Goal: Use online tool/utility: Utilize a website feature to perform a specific function

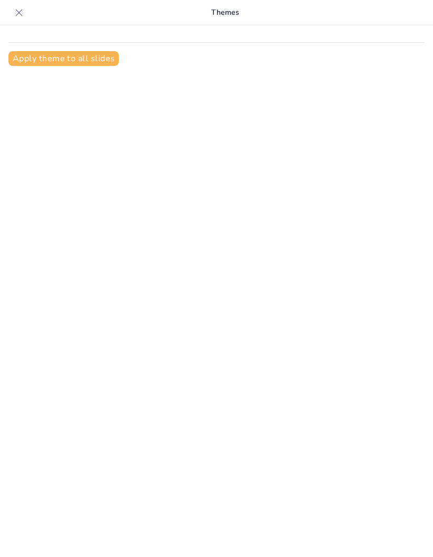
type input "Strategic plan for judicial innovations [DATE]-[DATE]"
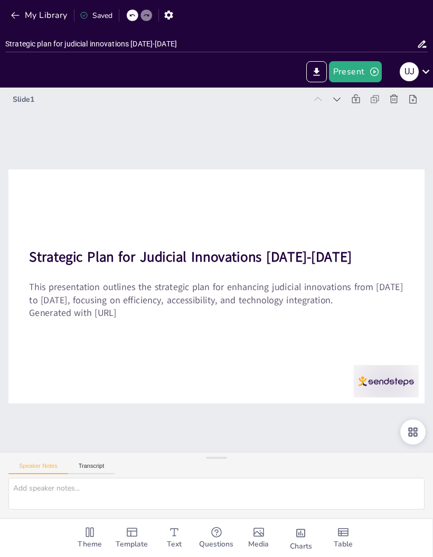
click at [92, 474] on button "Transcript" at bounding box center [91, 469] width 47 height 12
click at [34, 474] on button "Speaker Notes" at bounding box center [38, 469] width 60 height 12
click at [319, 65] on button "Export to PowerPoint" at bounding box center [316, 71] width 21 height 21
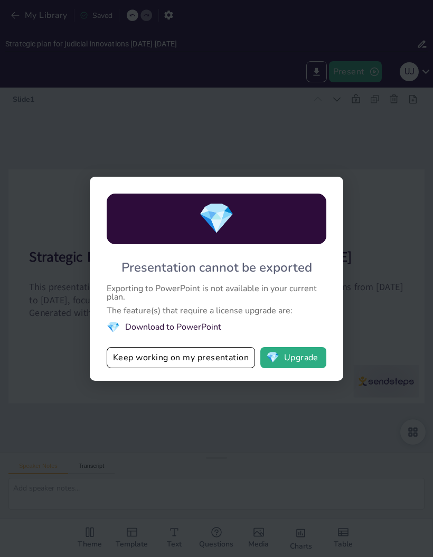
click at [130, 356] on button "Keep working on my presentation" at bounding box center [181, 357] width 148 height 21
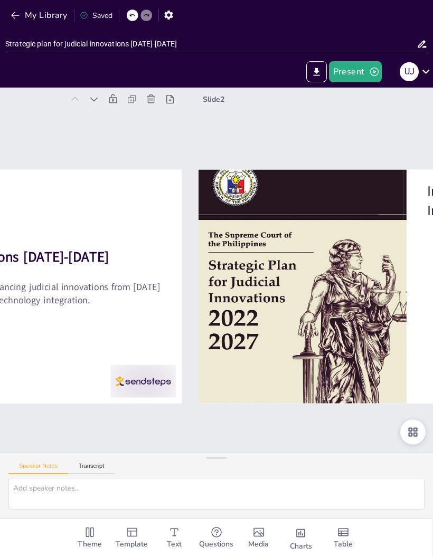
checkbox input "true"
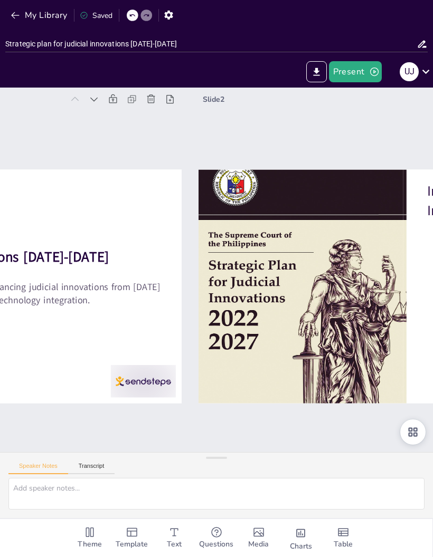
type textarea "Innovations in the judicial system aim to enhance both efficiency and accessibi…"
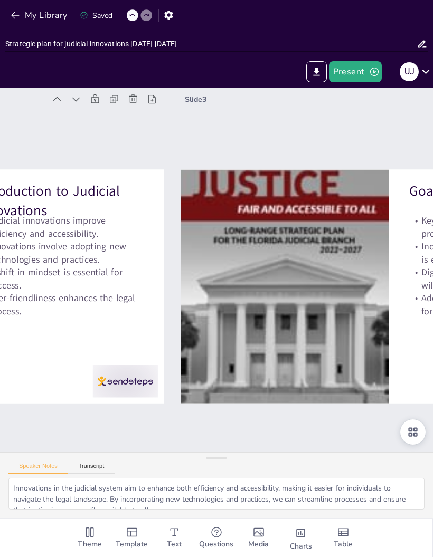
checkbox input "true"
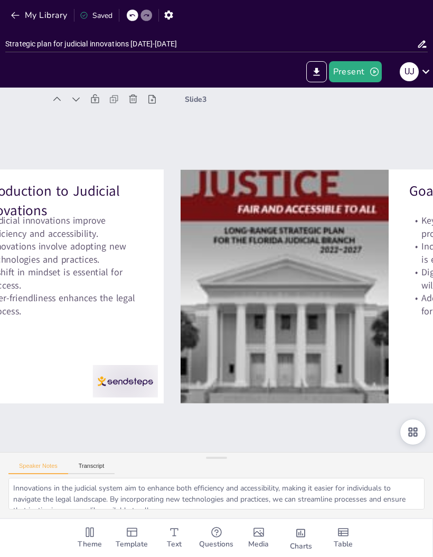
type textarea "Streamlining court processes is a fundamental goal of the strategic plan. By id…"
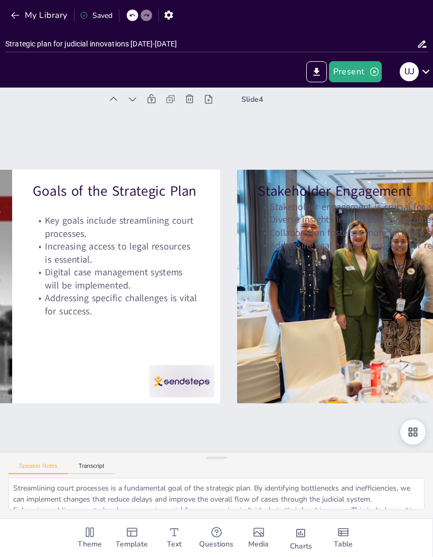
checkbox input "true"
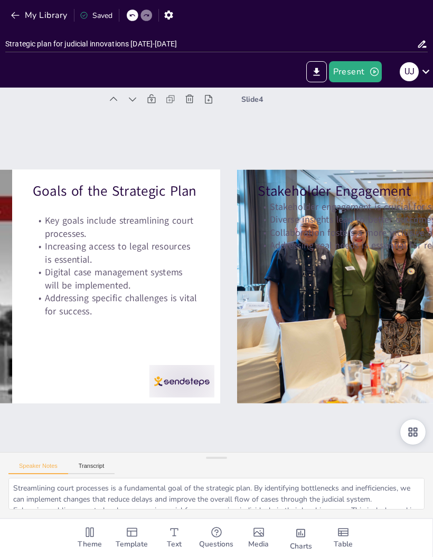
type textarea "Engaging stakeholders is fundamental for the success of judicial innovations. T…"
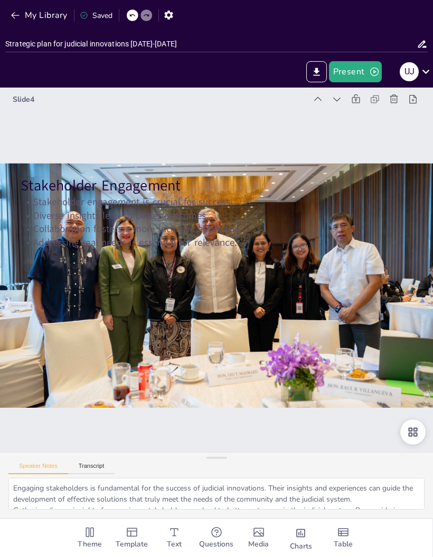
checkbox input "true"
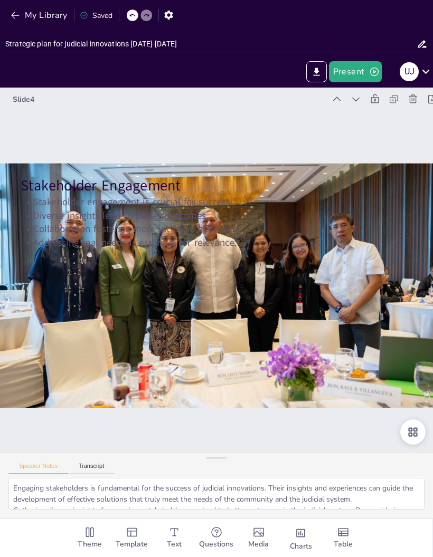
checkbox input "true"
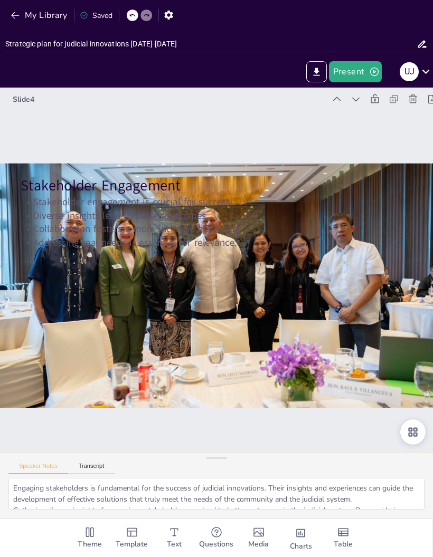
checkbox input "true"
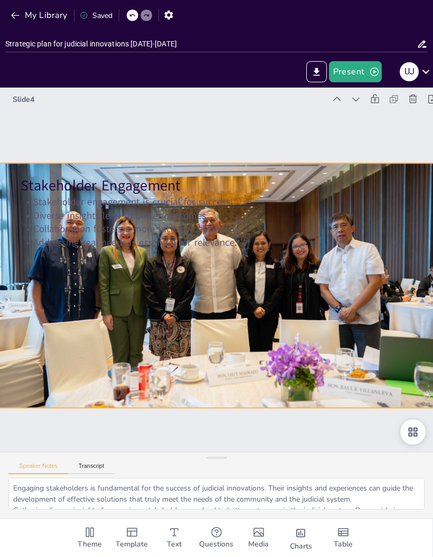
click at [363, 271] on div at bounding box center [216, 285] width 435 height 326
checkbox input "true"
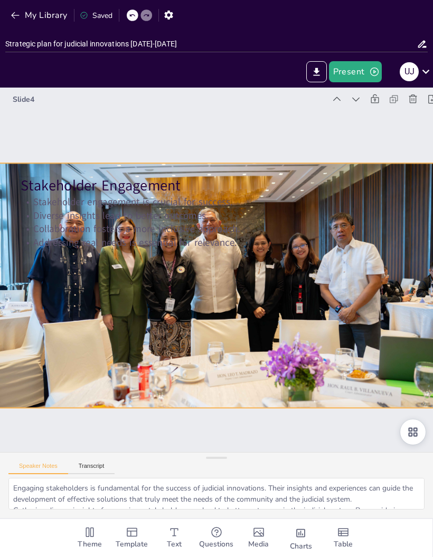
checkbox input "true"
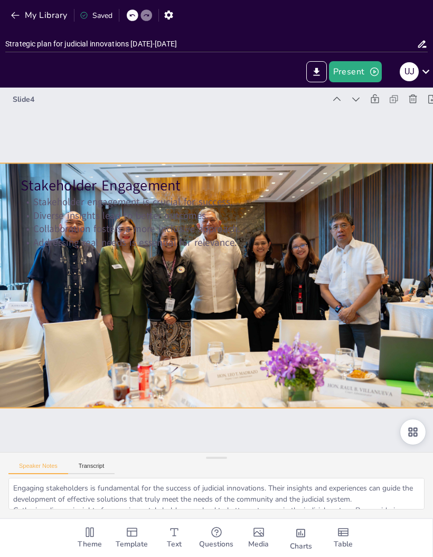
checkbox input "true"
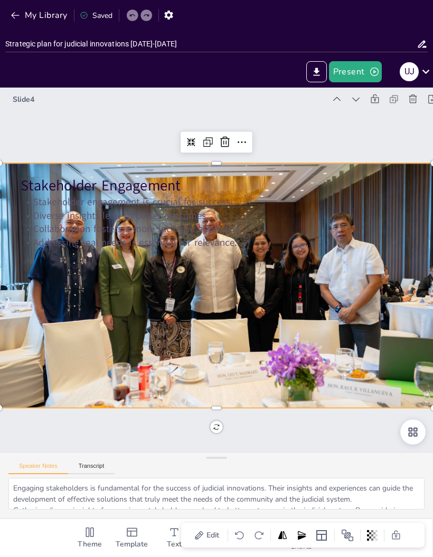
checkbox input "true"
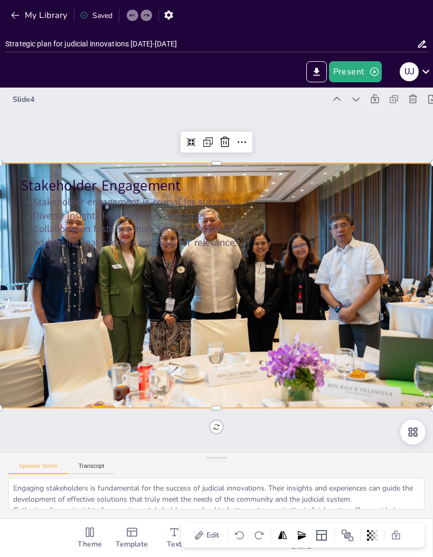
checkbox input "true"
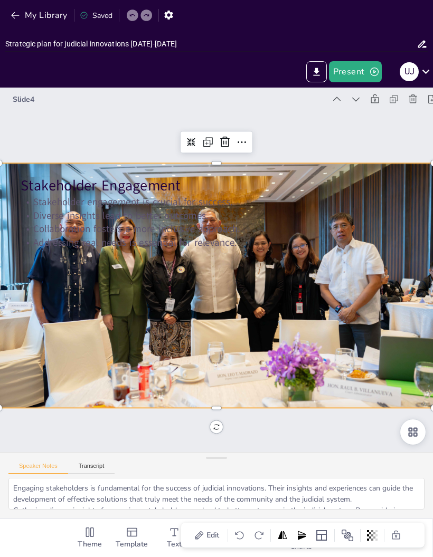
click at [241, 139] on icon at bounding box center [241, 142] width 13 height 13
checkbox input "true"
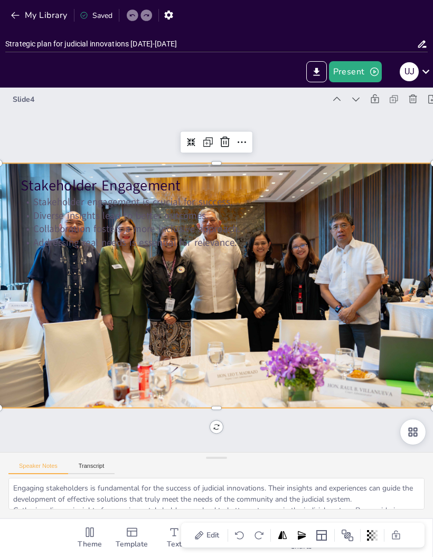
checkbox input "true"
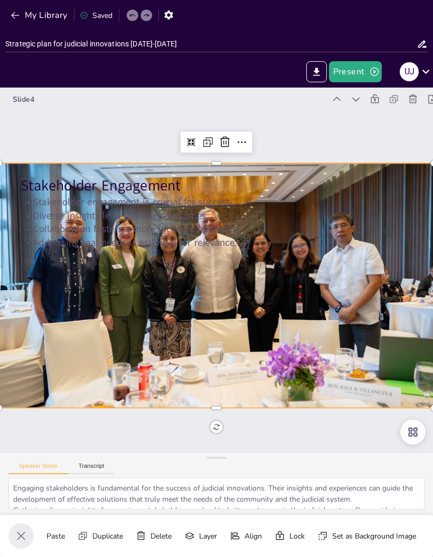
scroll to position [0, 70]
click at [392, 456] on div "Set as Background Image" at bounding box center [356, 446] width 84 height 18
checkbox input "true"
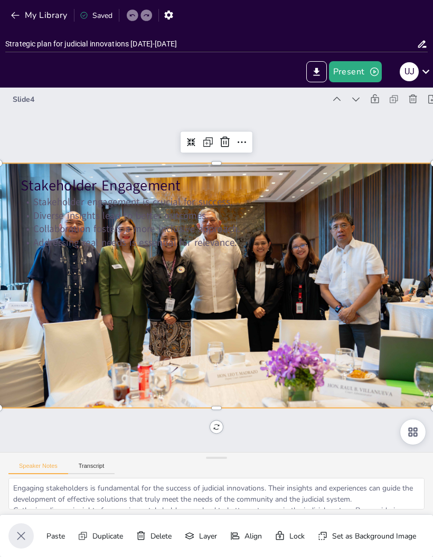
checkbox input "true"
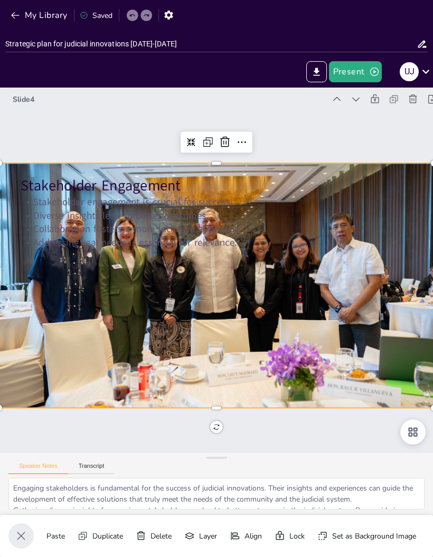
checkbox input "true"
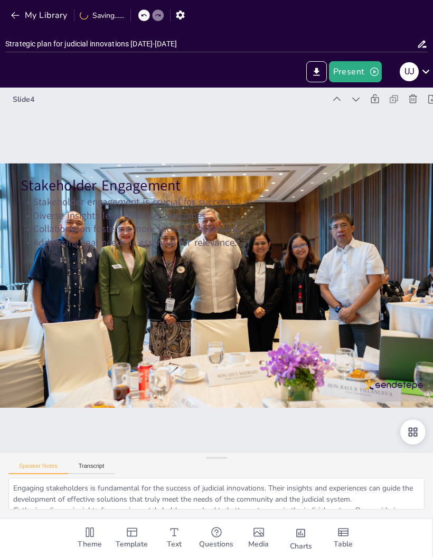
click at [176, 530] on icon "Add text boxes" at bounding box center [174, 532] width 13 height 13
checkbox input "true"
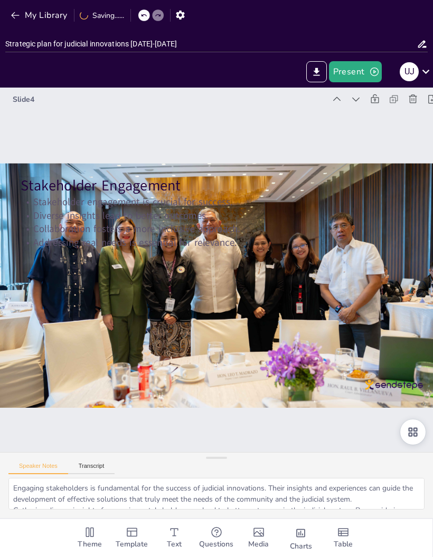
checkbox input "true"
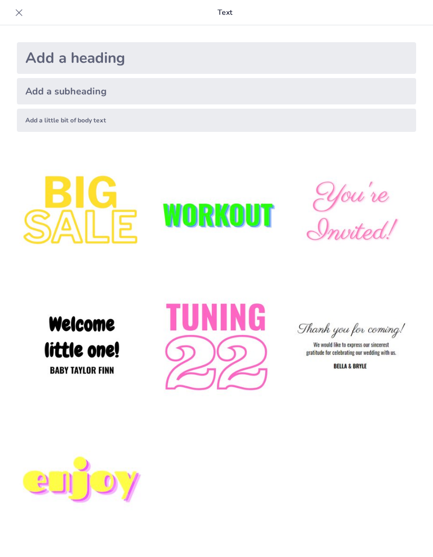
click at [23, 11] on icon at bounding box center [19, 12] width 11 height 11
checkbox input "true"
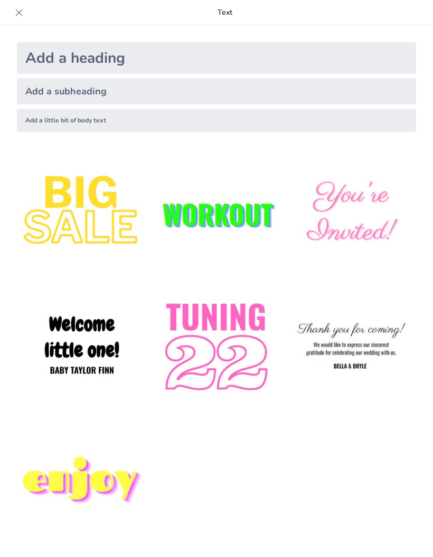
checkbox input "true"
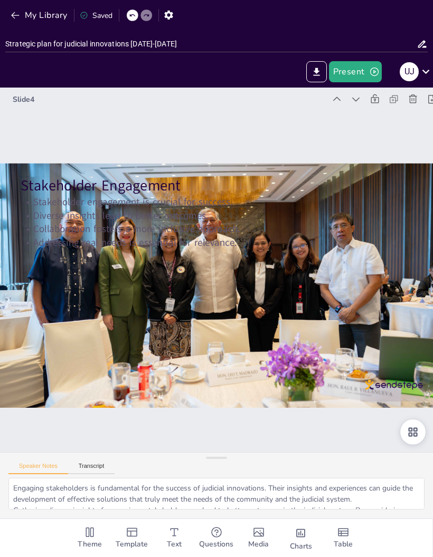
checkbox input "true"
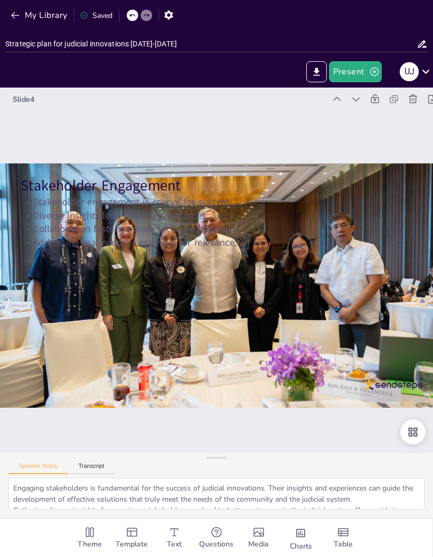
checkbox input "true"
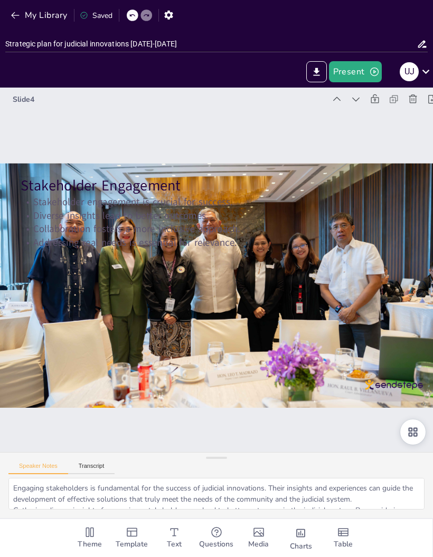
click at [124, 219] on p "Diverse insights lead to better outcomes." at bounding box center [222, 216] width 390 height 54
checkbox input "true"
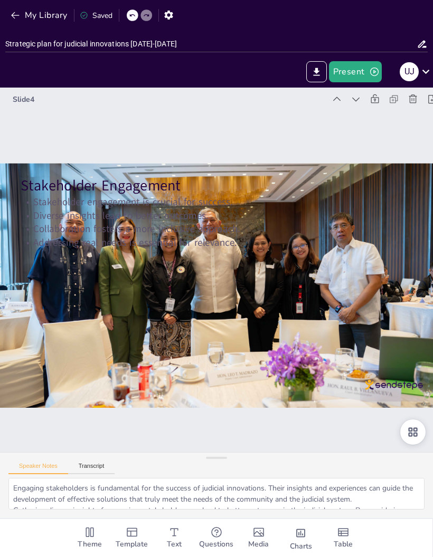
checkbox input "true"
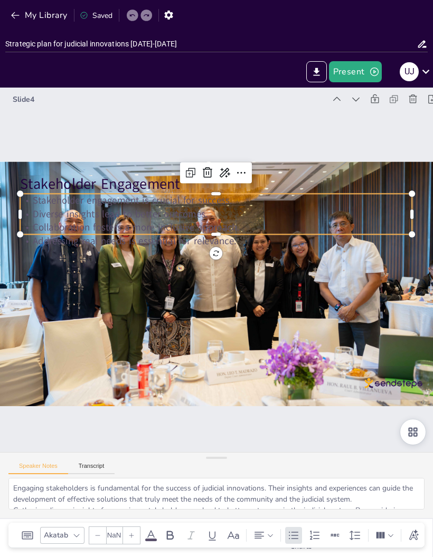
type input "32"
checkbox input "true"
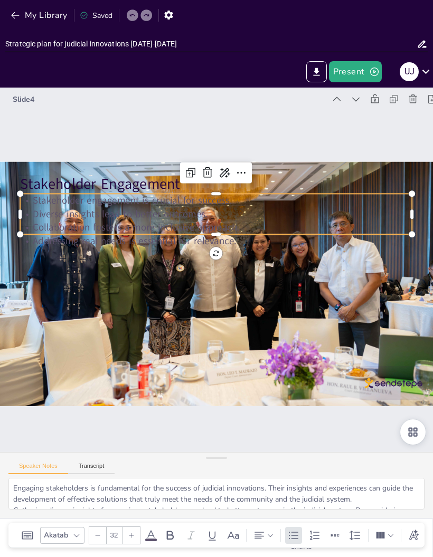
checkbox input "true"
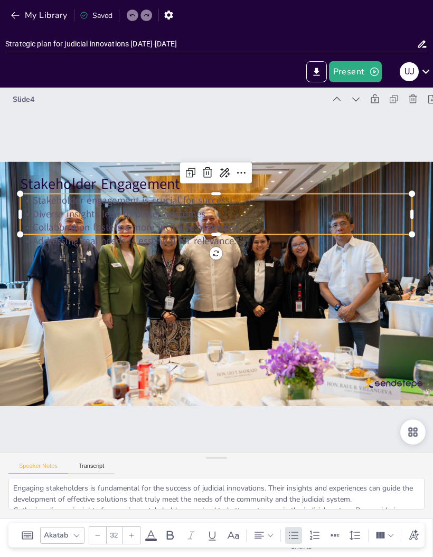
checkbox input "true"
click at [244, 171] on icon at bounding box center [251, 176] width 14 height 14
checkbox input "true"
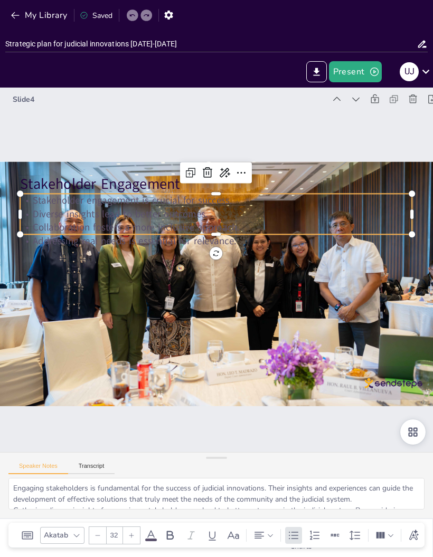
checkbox input "true"
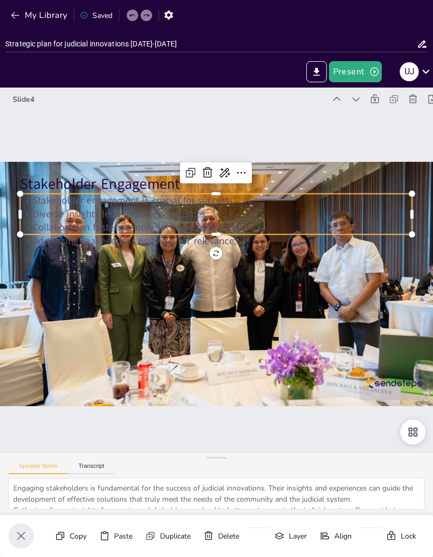
checkbox input "true"
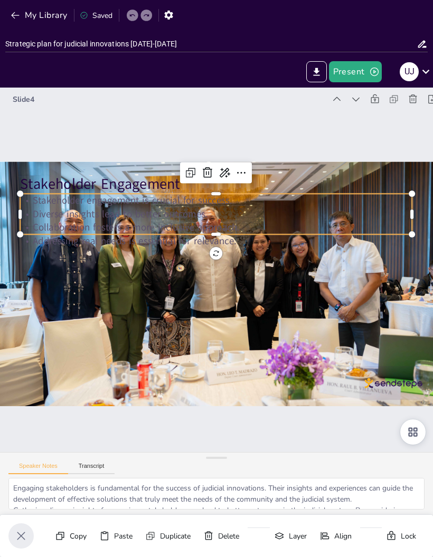
checkbox input "true"
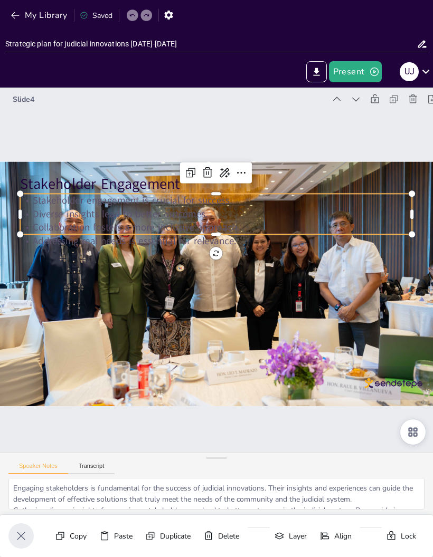
checkbox input "true"
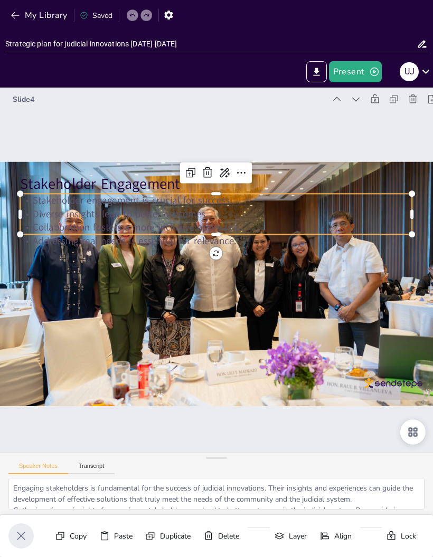
checkbox input "true"
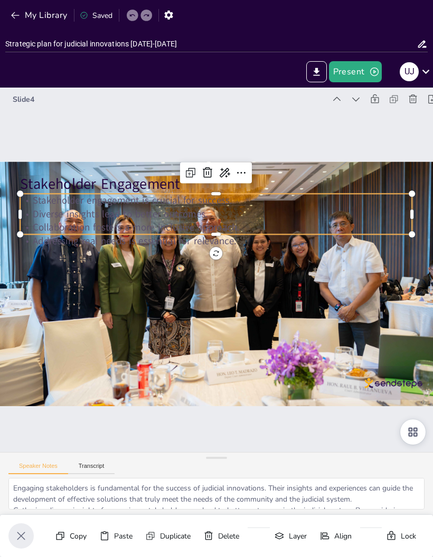
checkbox input "true"
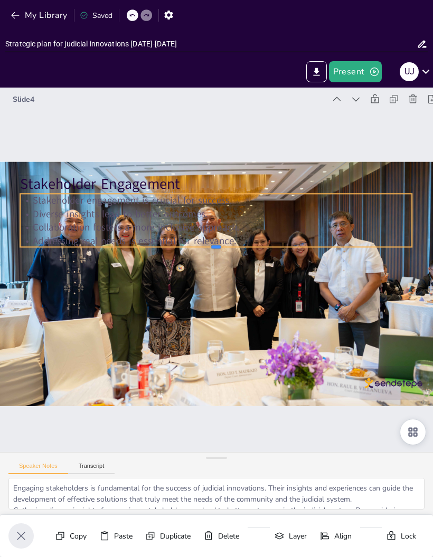
checkbox input "true"
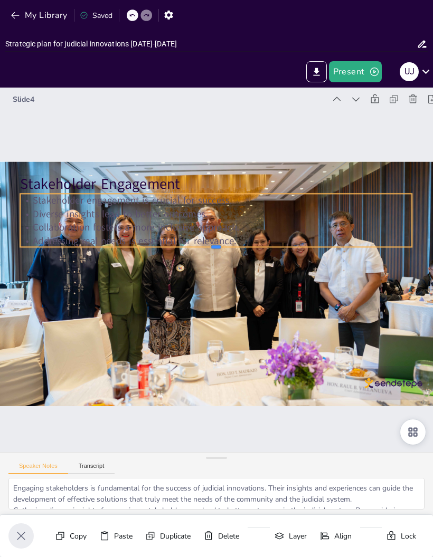
checkbox input "true"
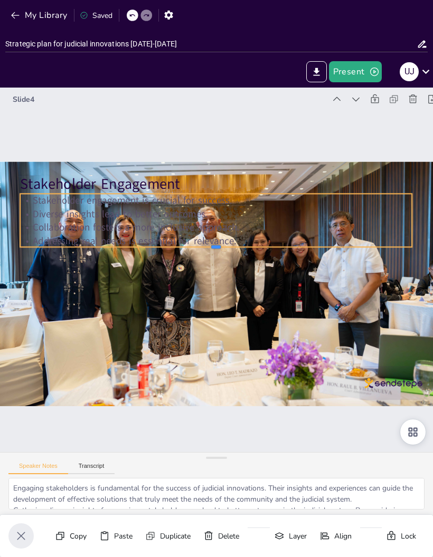
checkbox input "true"
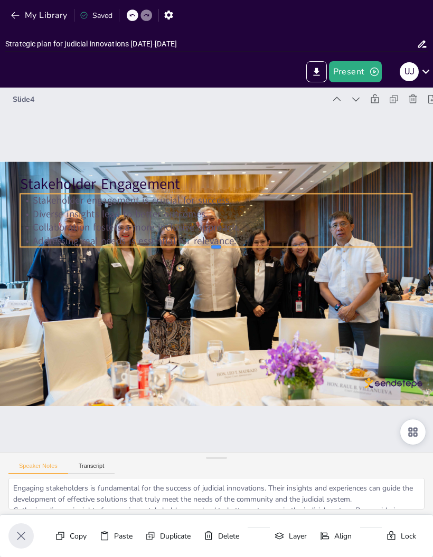
checkbox input "true"
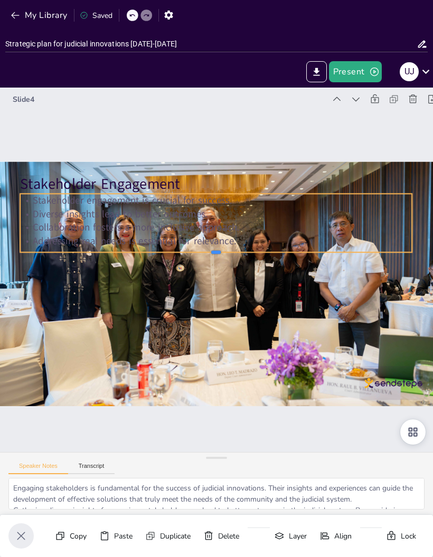
checkbox input "true"
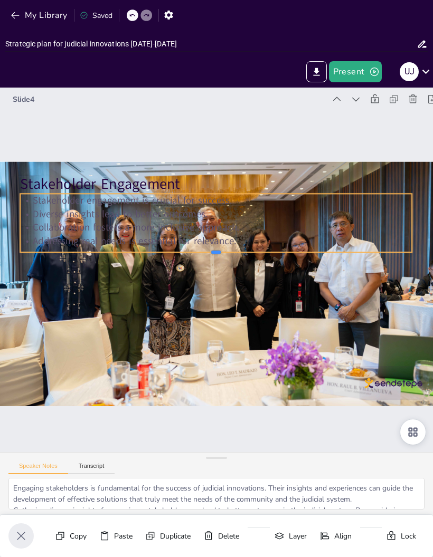
checkbox input "true"
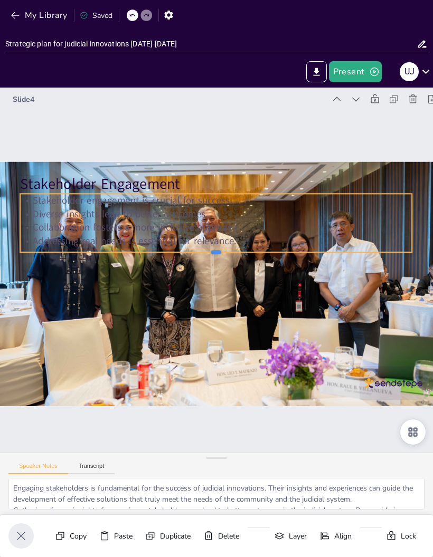
checkbox input "true"
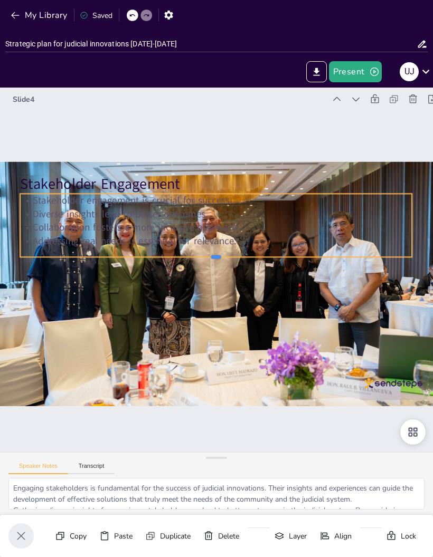
checkbox input "true"
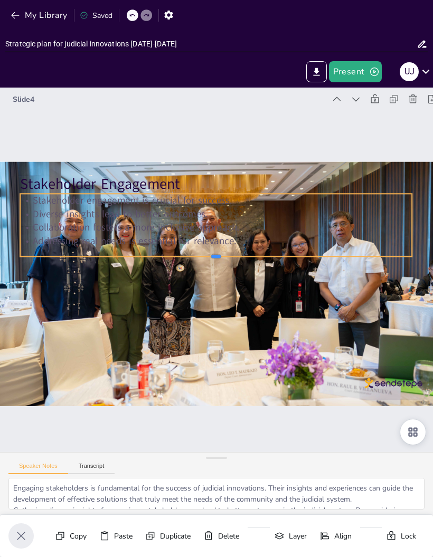
checkbox input "true"
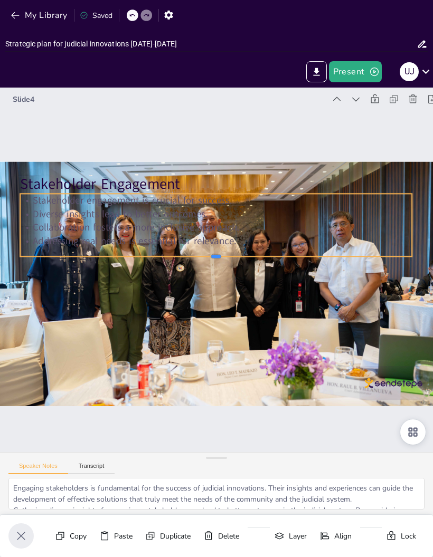
checkbox input "true"
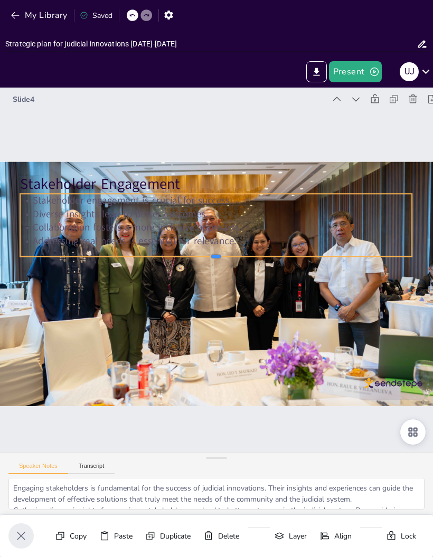
checkbox input "true"
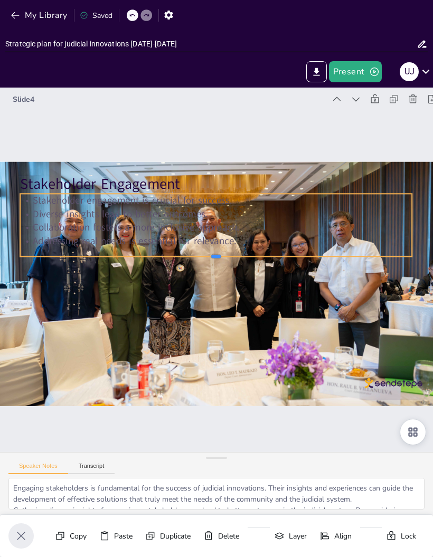
checkbox input "true"
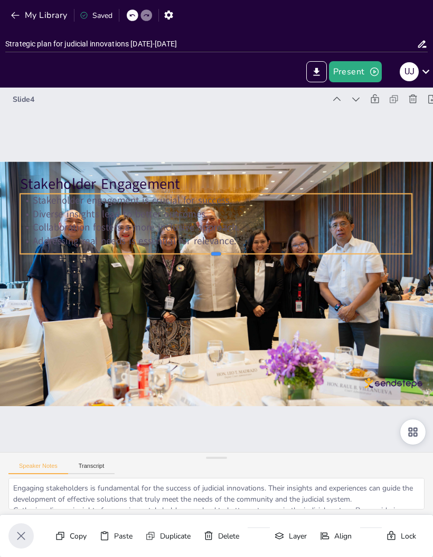
checkbox input "true"
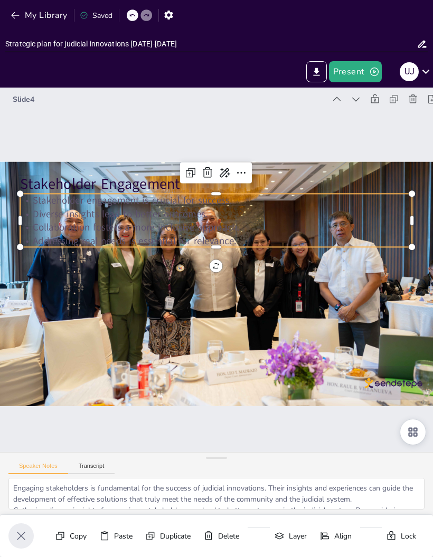
click at [225, 171] on icon at bounding box center [224, 172] width 13 height 13
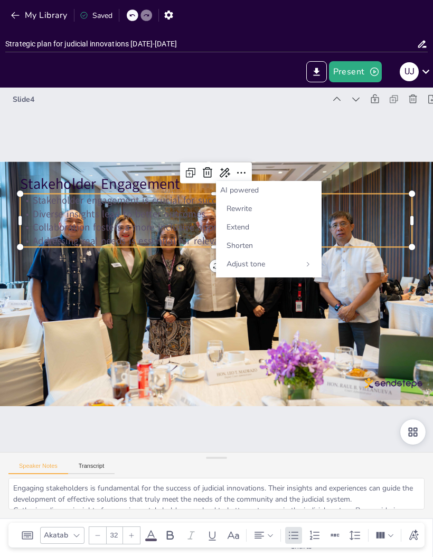
click at [313, 151] on div "Slide 4 Stakeholder Engagement Stakeholder engagement is crucial for success. D…" at bounding box center [215, 270] width 549 height 564
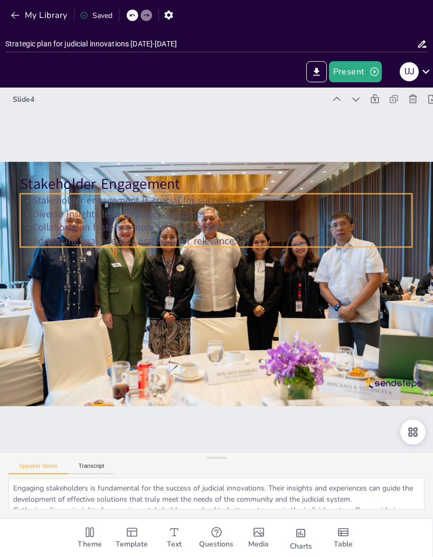
click at [241, 204] on p "Stakeholder engagement is crucial for success." at bounding box center [223, 201] width 390 height 54
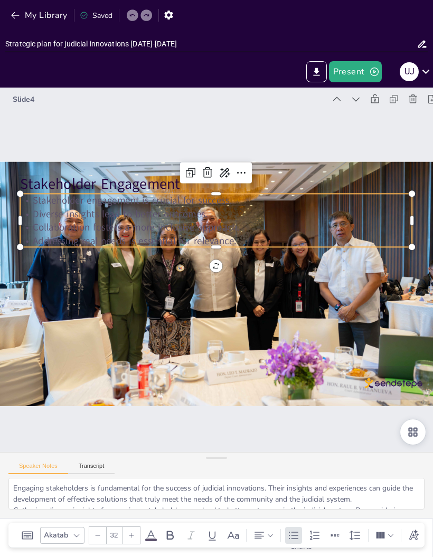
click at [244, 169] on icon at bounding box center [241, 172] width 13 height 13
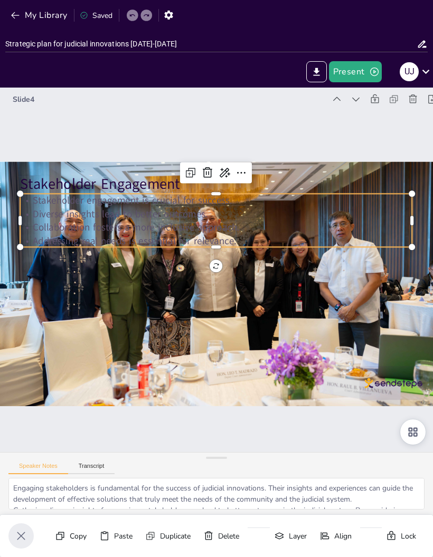
click at [389, 465] on div at bounding box center [374, 469] width 30 height 30
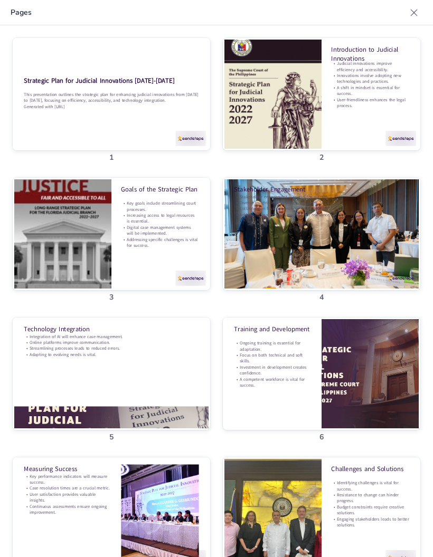
click at [69, 383] on div at bounding box center [90, 456] width 209 height 147
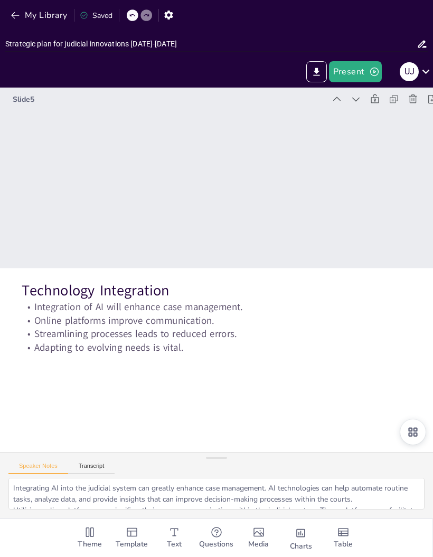
click at [367, 109] on icon at bounding box center [373, 115] width 12 height 12
click at [353, 100] on icon at bounding box center [355, 99] width 11 height 11
click at [360, 95] on icon at bounding box center [355, 99] width 11 height 11
click at [359, 97] on icon at bounding box center [355, 99] width 11 height 11
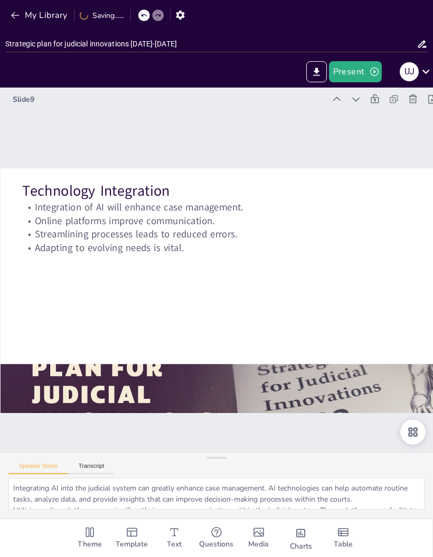
click at [355, 93] on div at bounding box center [355, 99] width 15 height 15
click at [358, 93] on div at bounding box center [355, 99] width 15 height 15
click at [364, 107] on div at bounding box center [372, 115] width 16 height 16
click at [6, 4] on div "My Library Saving......" at bounding box center [216, 15] width 433 height 30
click at [12, 9] on button "My Library" at bounding box center [40, 15] width 64 height 17
